Goal: Task Accomplishment & Management: Complete application form

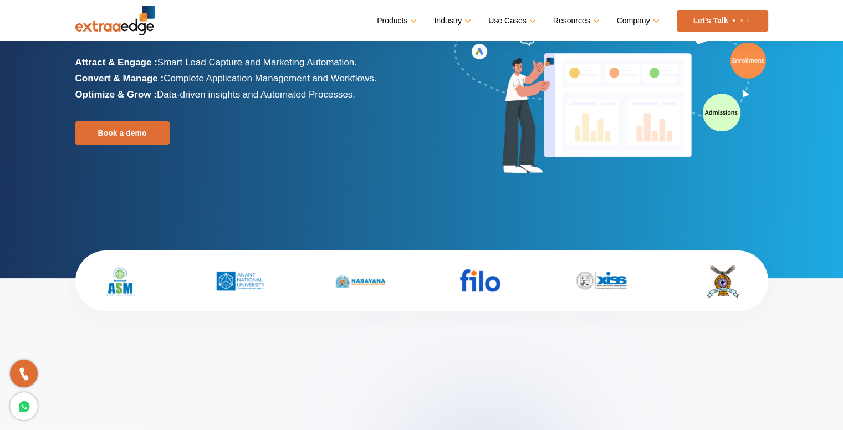
click at [520, 209] on div "Loved by 500+ Admission Teams The Best Admission CRM for Educational Institutio…" at bounding box center [421, 105] width 709 height 280
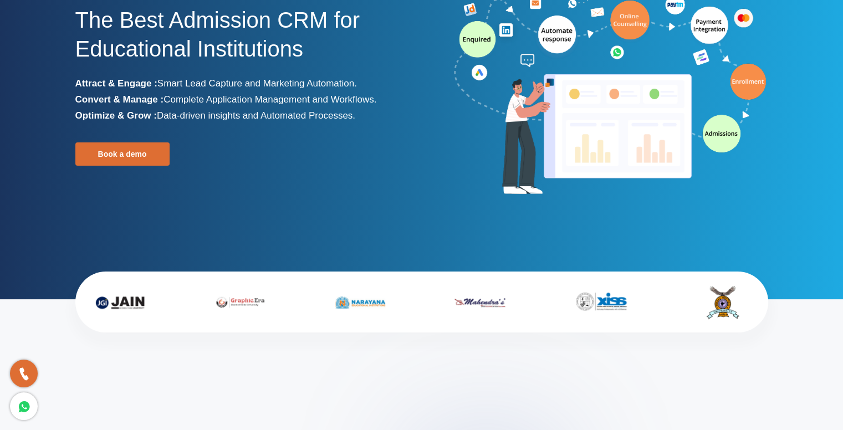
scroll to position [122, 0]
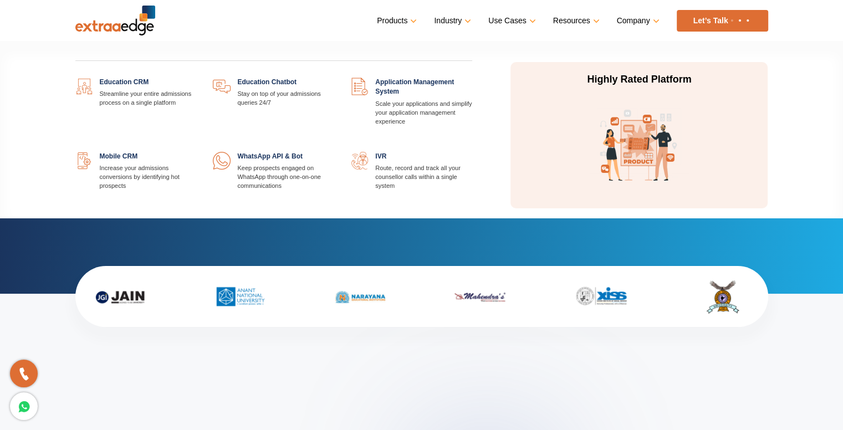
click at [472, 152] on link at bounding box center [472, 152] width 0 height 0
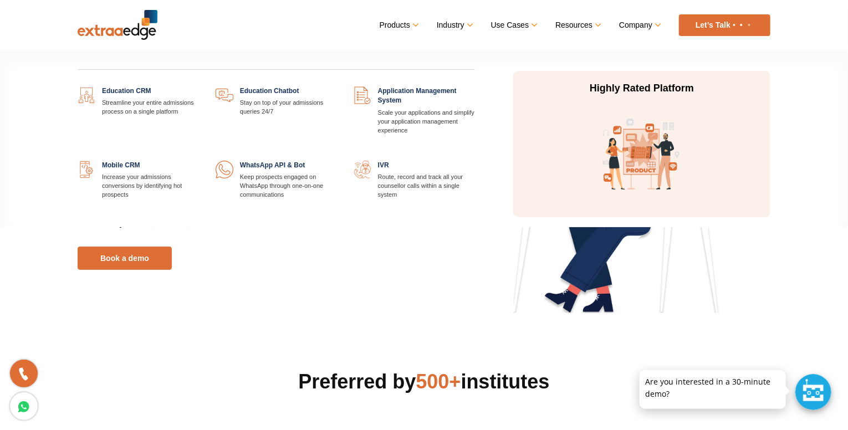
click at [475, 161] on link at bounding box center [475, 161] width 0 height 0
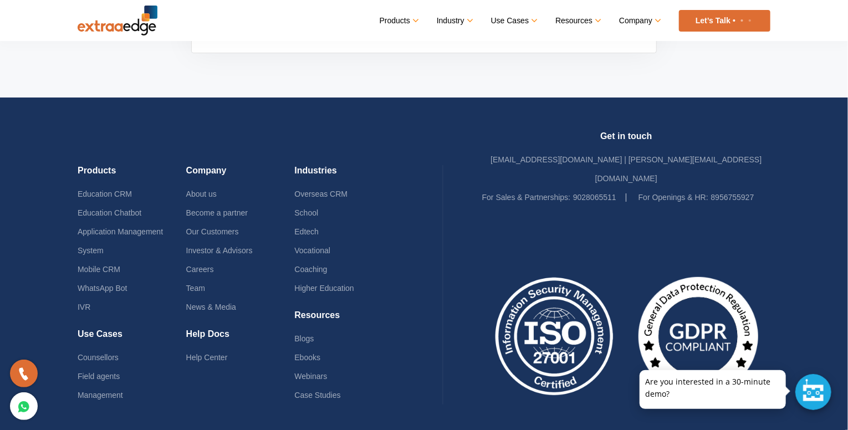
scroll to position [3232, 0]
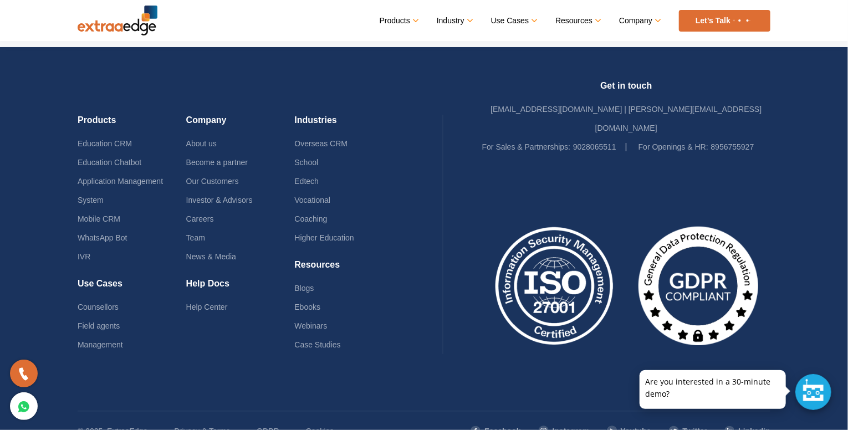
click at [698, 13] on link "Let’s Talk" at bounding box center [724, 21] width 91 height 22
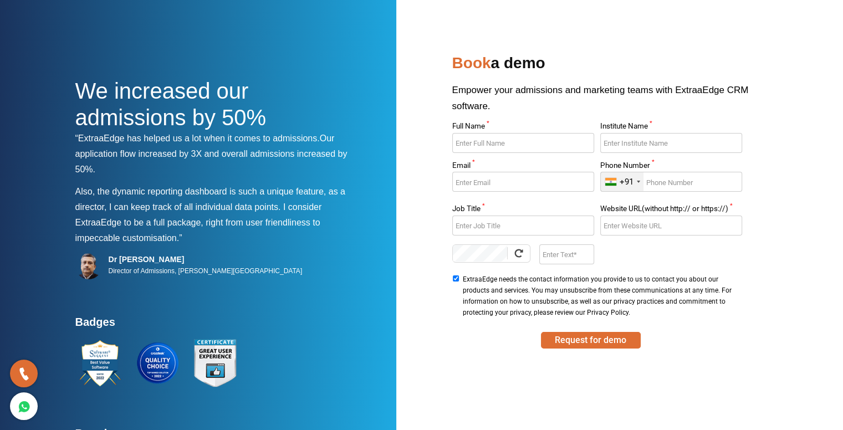
click at [505, 135] on input "Full Name *" at bounding box center [523, 143] width 142 height 20
click at [627, 147] on input "Institute Name *" at bounding box center [671, 143] width 142 height 20
click at [691, 205] on label "Website URL(without http:// or https://) *" at bounding box center [671, 210] width 142 height 11
click at [691, 216] on input "Website URL(without http:// or https://) *" at bounding box center [671, 226] width 142 height 20
click at [689, 222] on input "Website URL(without http:// or https://) *" at bounding box center [671, 226] width 142 height 20
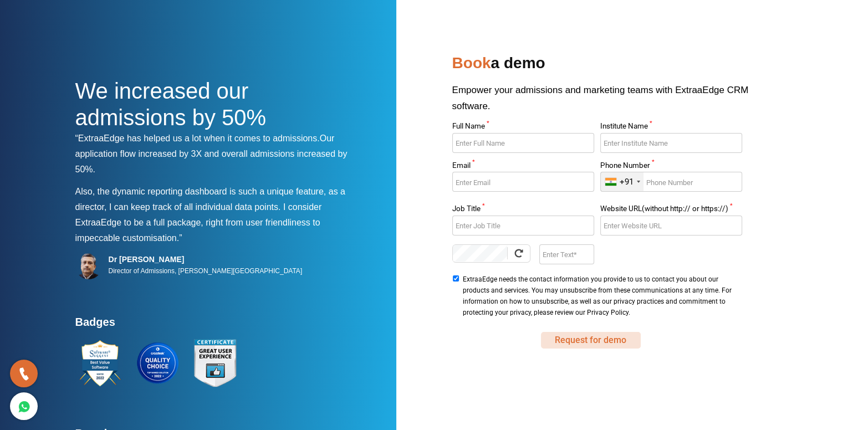
click at [603, 346] on button "Request for demo" at bounding box center [591, 340] width 100 height 17
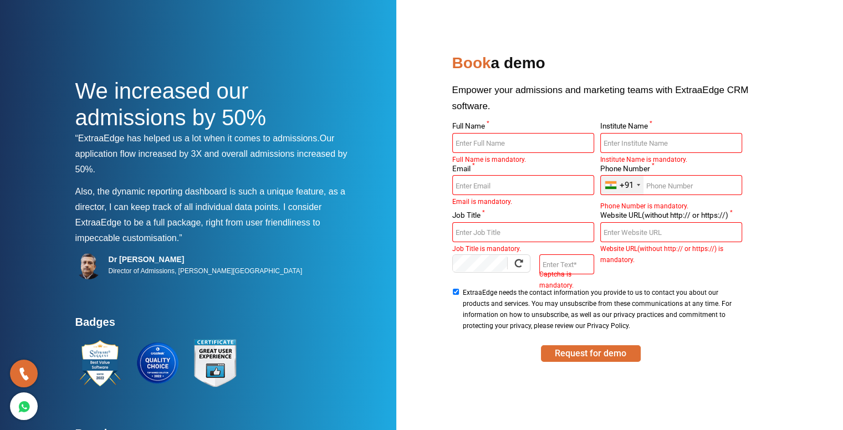
click at [570, 145] on input "Full Name *" at bounding box center [523, 143] width 142 height 20
type input "Rajeev Ranjan"
click at [656, 142] on input "Institute Name *" at bounding box center [671, 143] width 142 height 20
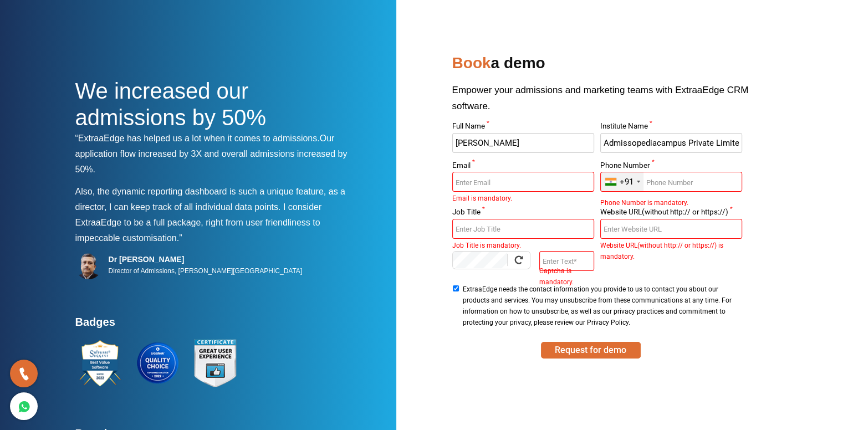
scroll to position [0, 4]
type input "Admissopediacampus Private Limited"
click at [529, 180] on input "Email *" at bounding box center [523, 182] width 142 height 20
type input "Rajeev2008a@gmail.com"
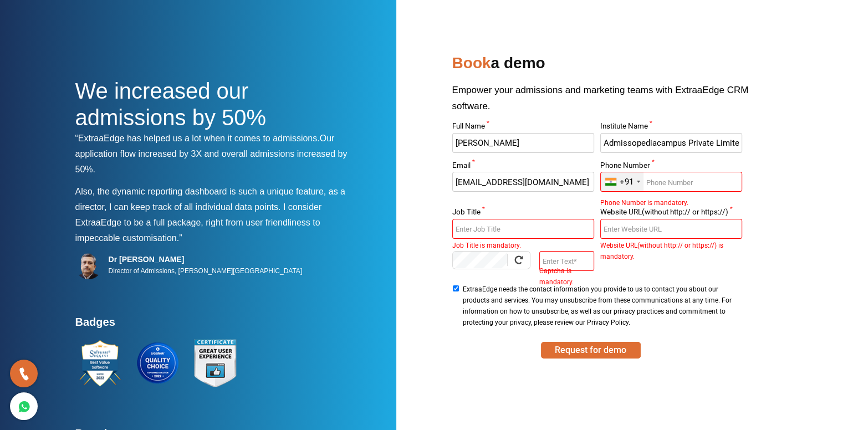
click at [669, 175] on input "Phone Number *" at bounding box center [671, 182] width 142 height 20
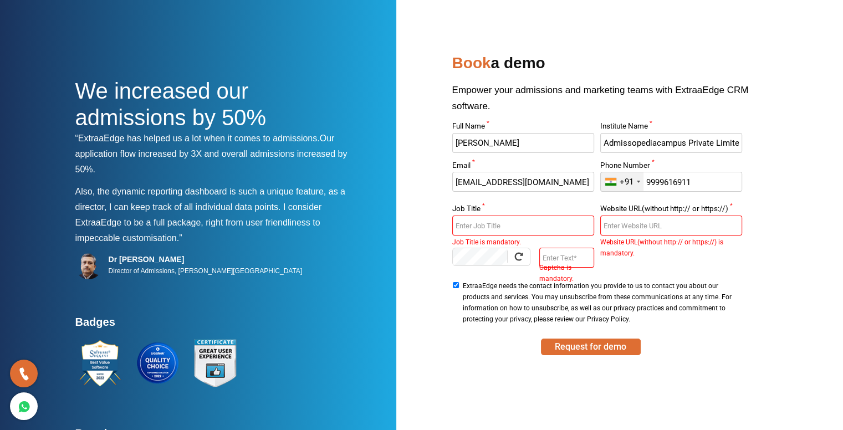
type input "9999616911"
click at [509, 218] on input "Job Title *" at bounding box center [523, 226] width 142 height 20
type input "Ceo"
click at [626, 224] on input "Website URL(without http:// or https://) *" at bounding box center [671, 226] width 142 height 20
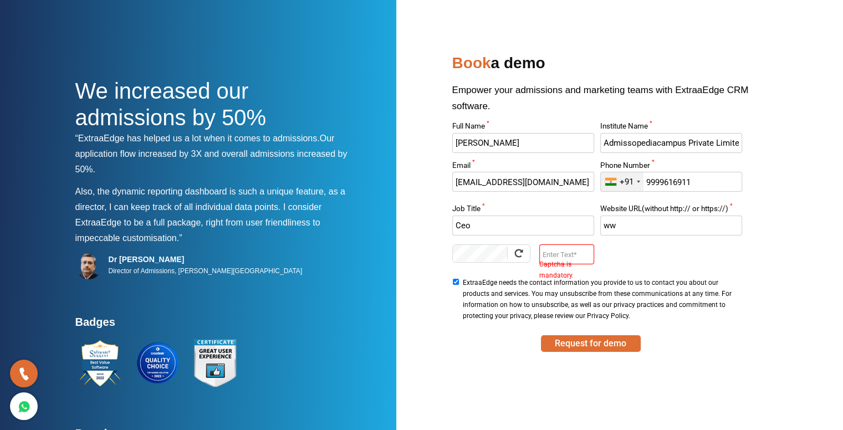
type input "w"
type input "admissioncampus.in"
click at [559, 252] on input "Enter Text" at bounding box center [566, 254] width 55 height 20
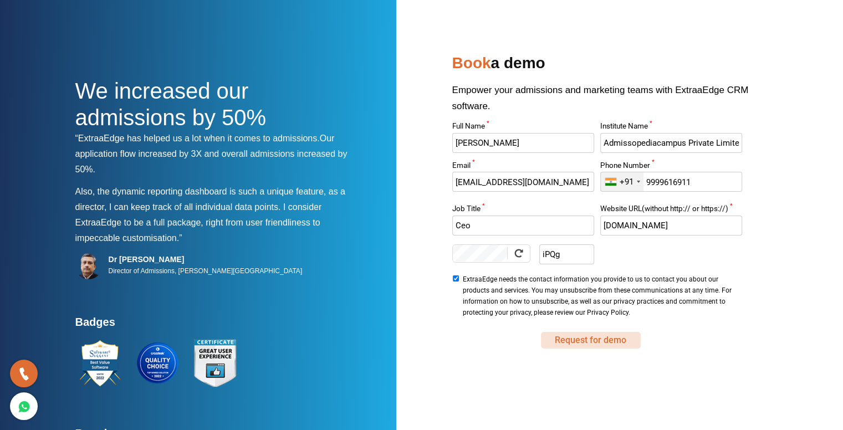
type input "iPQg"
click at [585, 342] on button "Request for demo" at bounding box center [591, 340] width 100 height 17
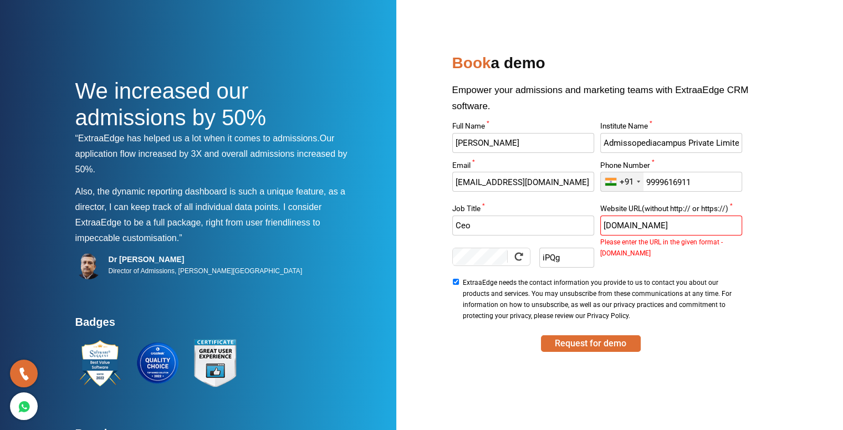
click at [601, 225] on input "admissioncampus.in" at bounding box center [671, 226] width 142 height 20
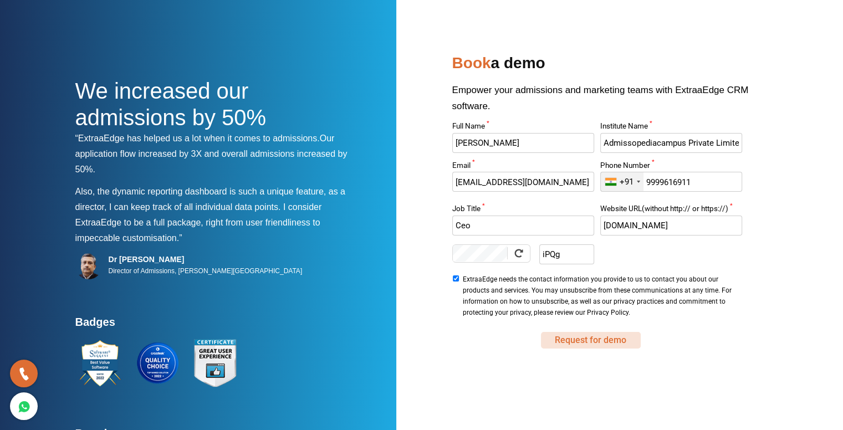
type input "www.admissioncampus.in"
click at [585, 342] on button "Request for demo" at bounding box center [591, 340] width 100 height 17
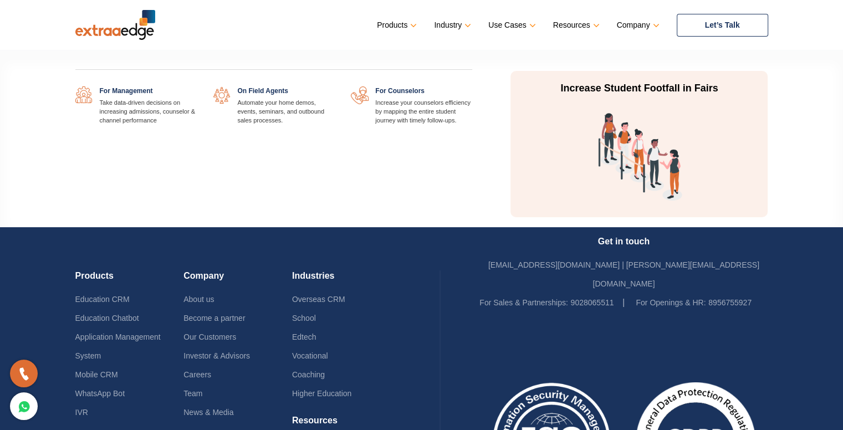
click at [196, 86] on link at bounding box center [196, 86] width 0 height 0
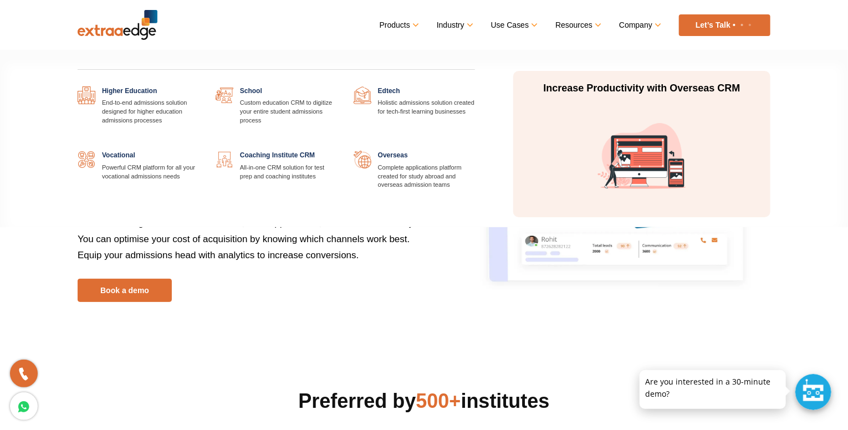
click at [475, 86] on link at bounding box center [475, 86] width 0 height 0
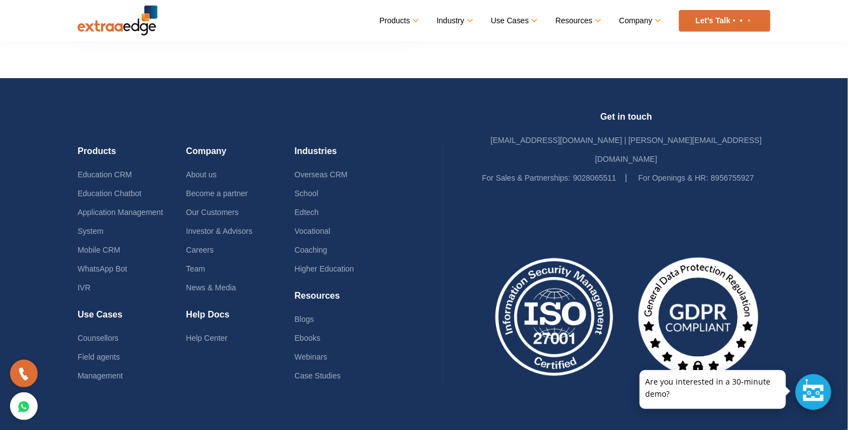
scroll to position [3534, 0]
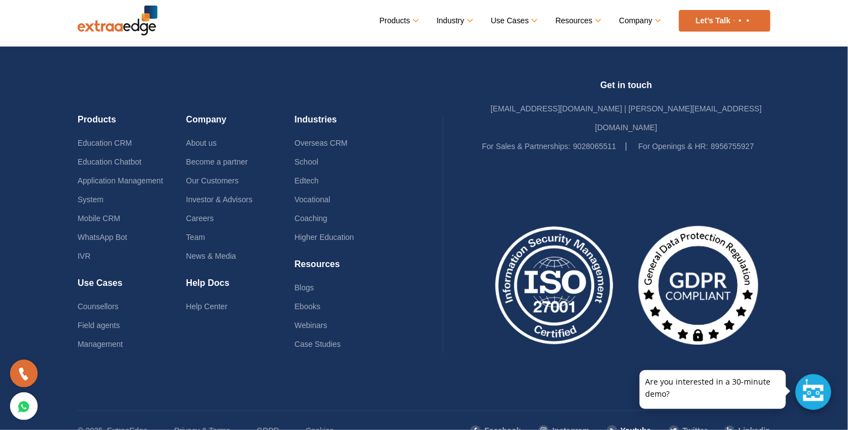
click at [609, 424] on img at bounding box center [612, 430] width 12 height 12
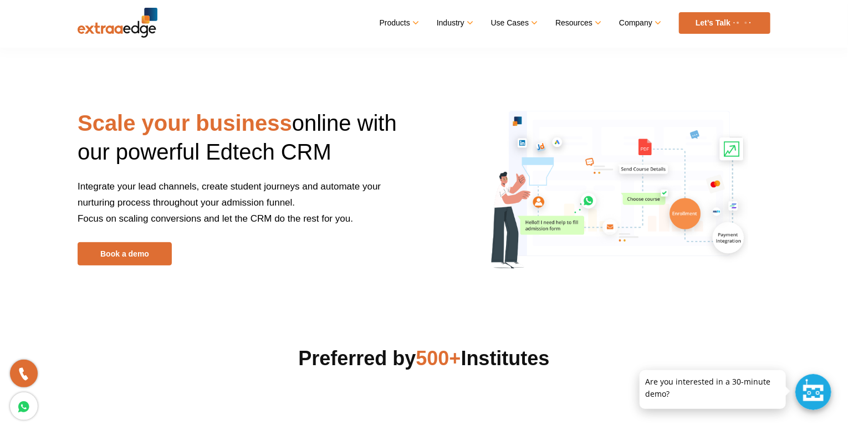
scroll to position [0, 0]
